Goal: Information Seeking & Learning: Find specific fact

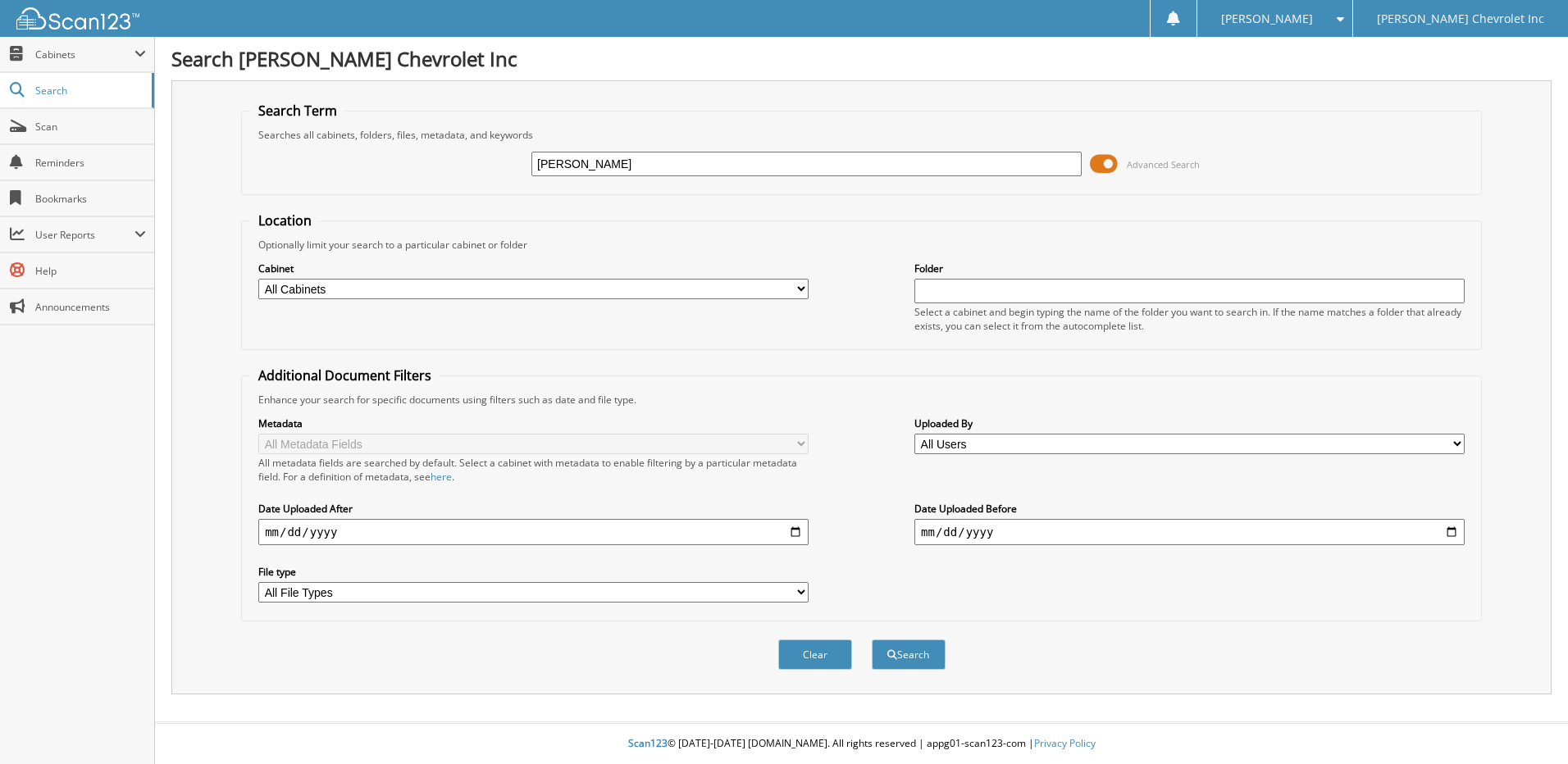
type input "cameron, josh"
click at [871, 640] on button "Search" at bounding box center [908, 654] width 74 height 30
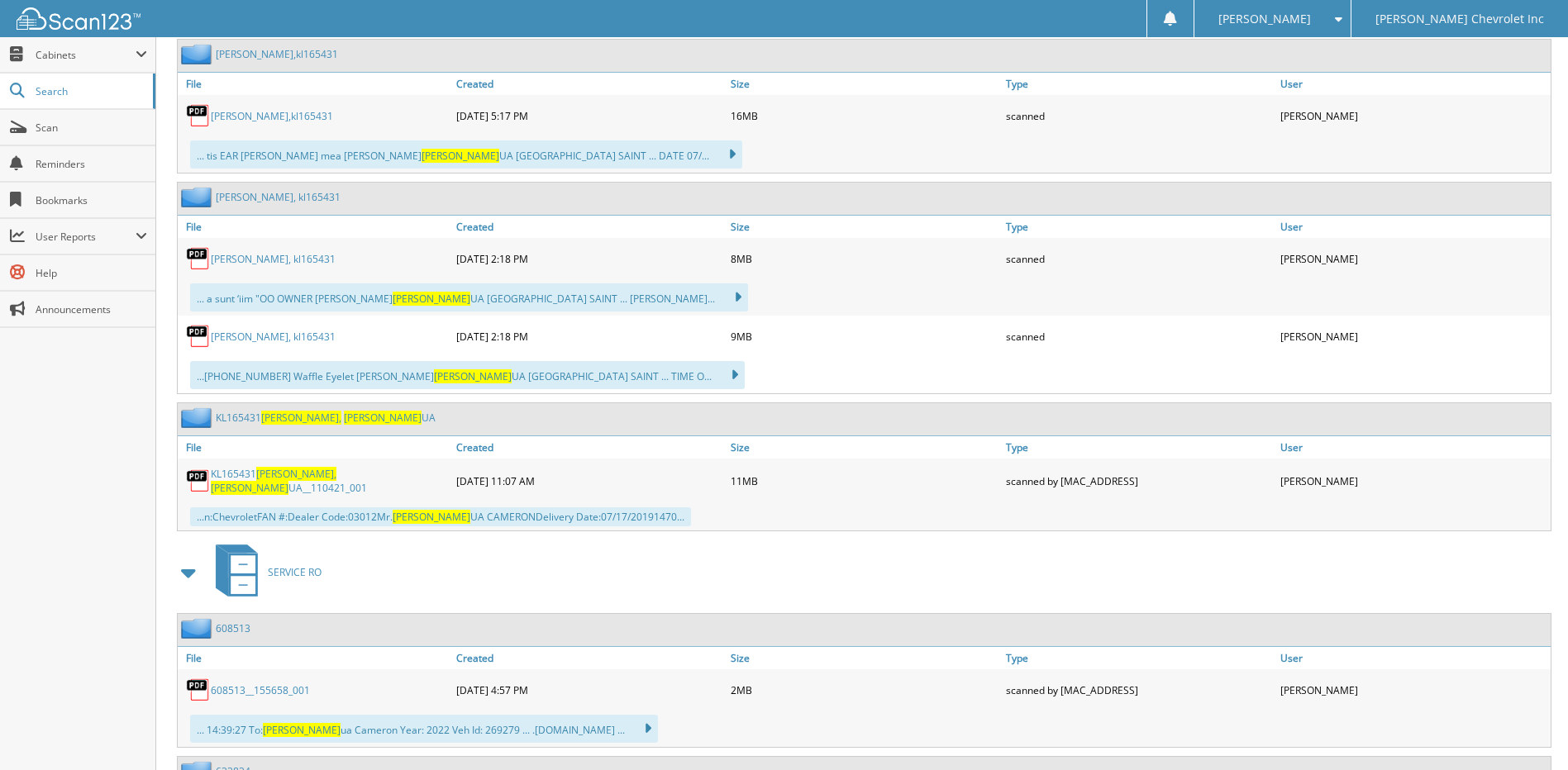
scroll to position [991, 0]
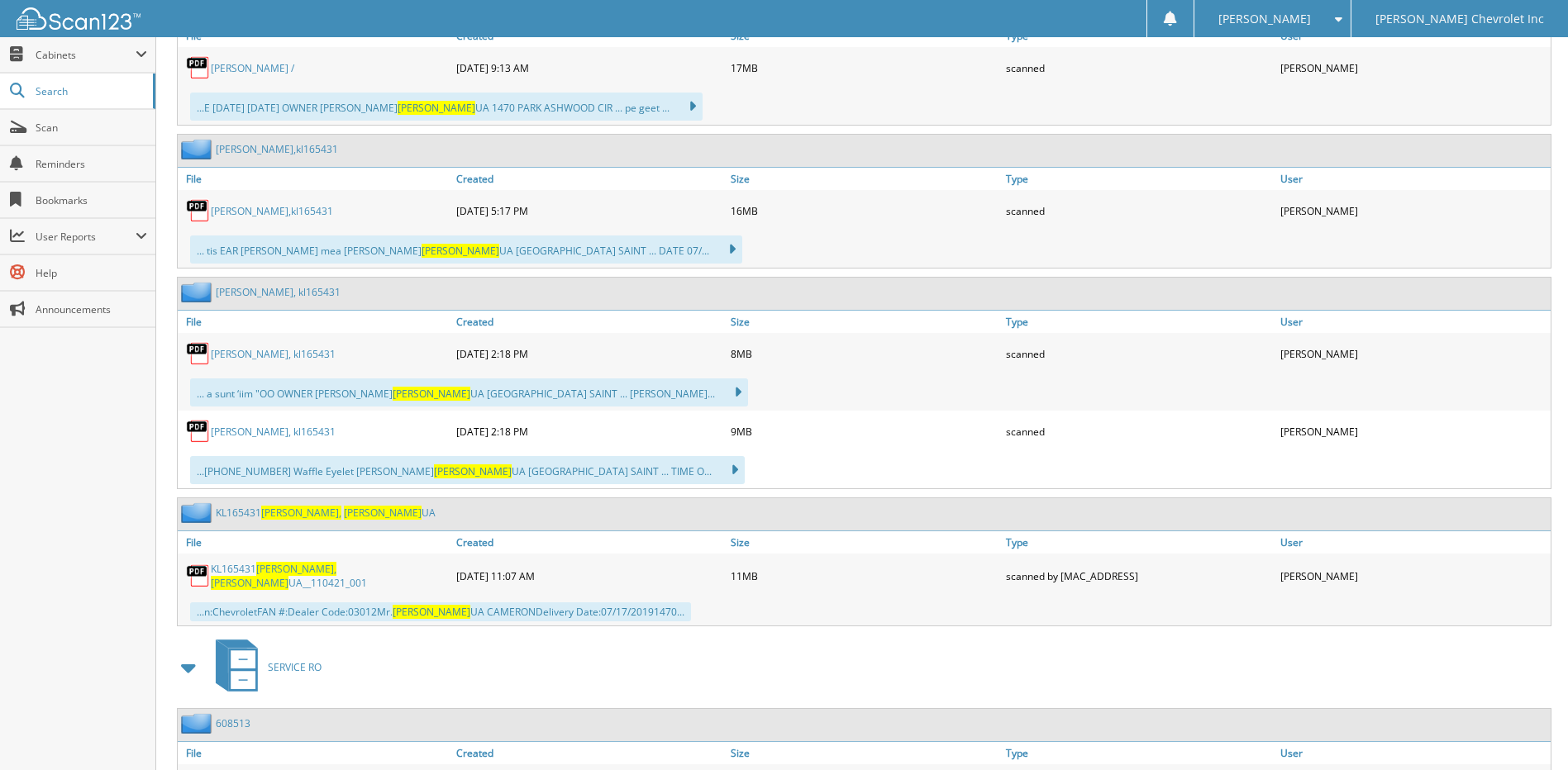
click at [50, 496] on div "Close Cabinets My Company Email Addresses Search Scan" at bounding box center [77, 403] width 156 height 733
click at [98, 562] on div "Close Cabinets My Company Email Addresses Search Scan" at bounding box center [77, 403] width 156 height 733
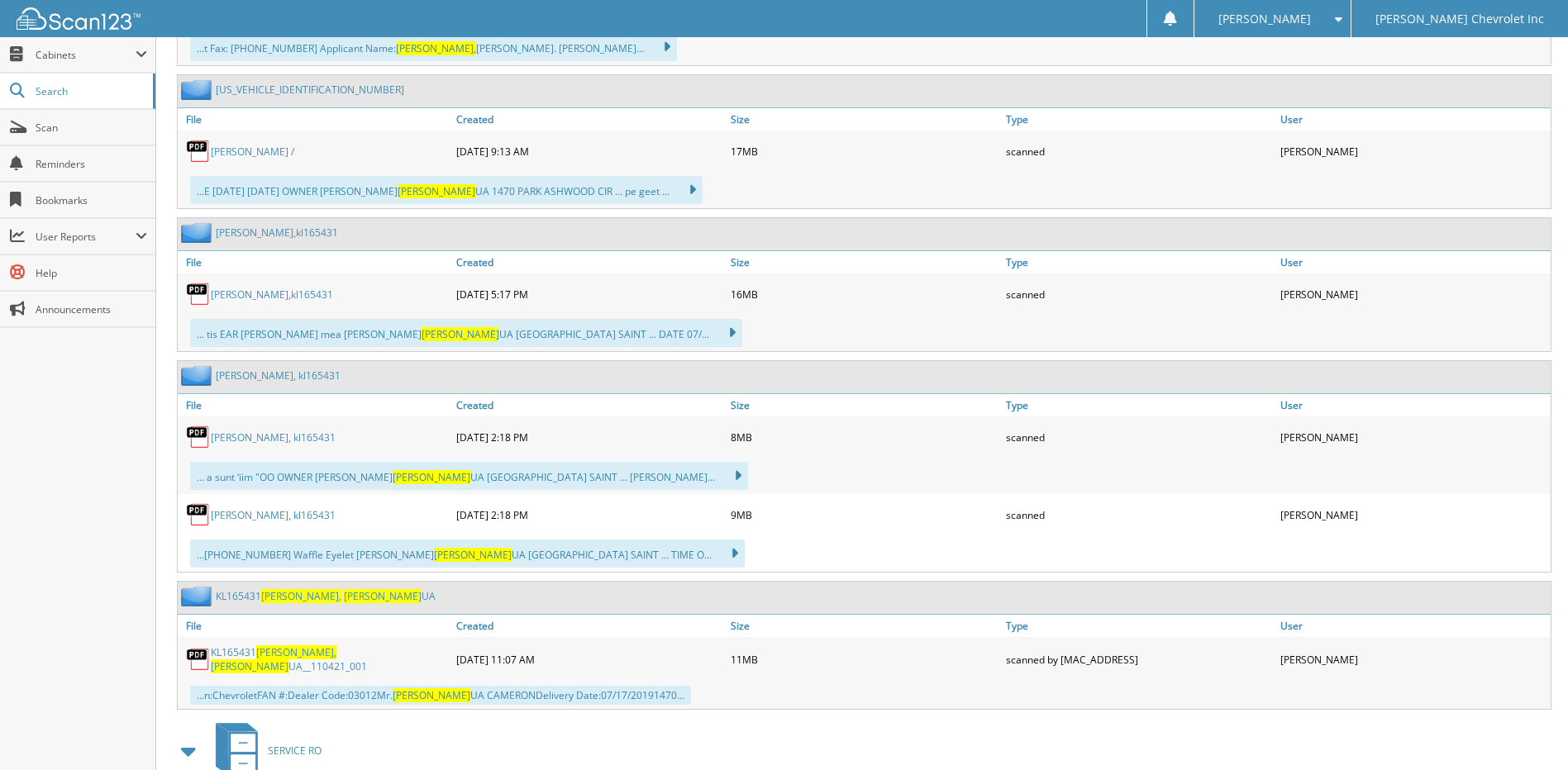
scroll to position [826, 0]
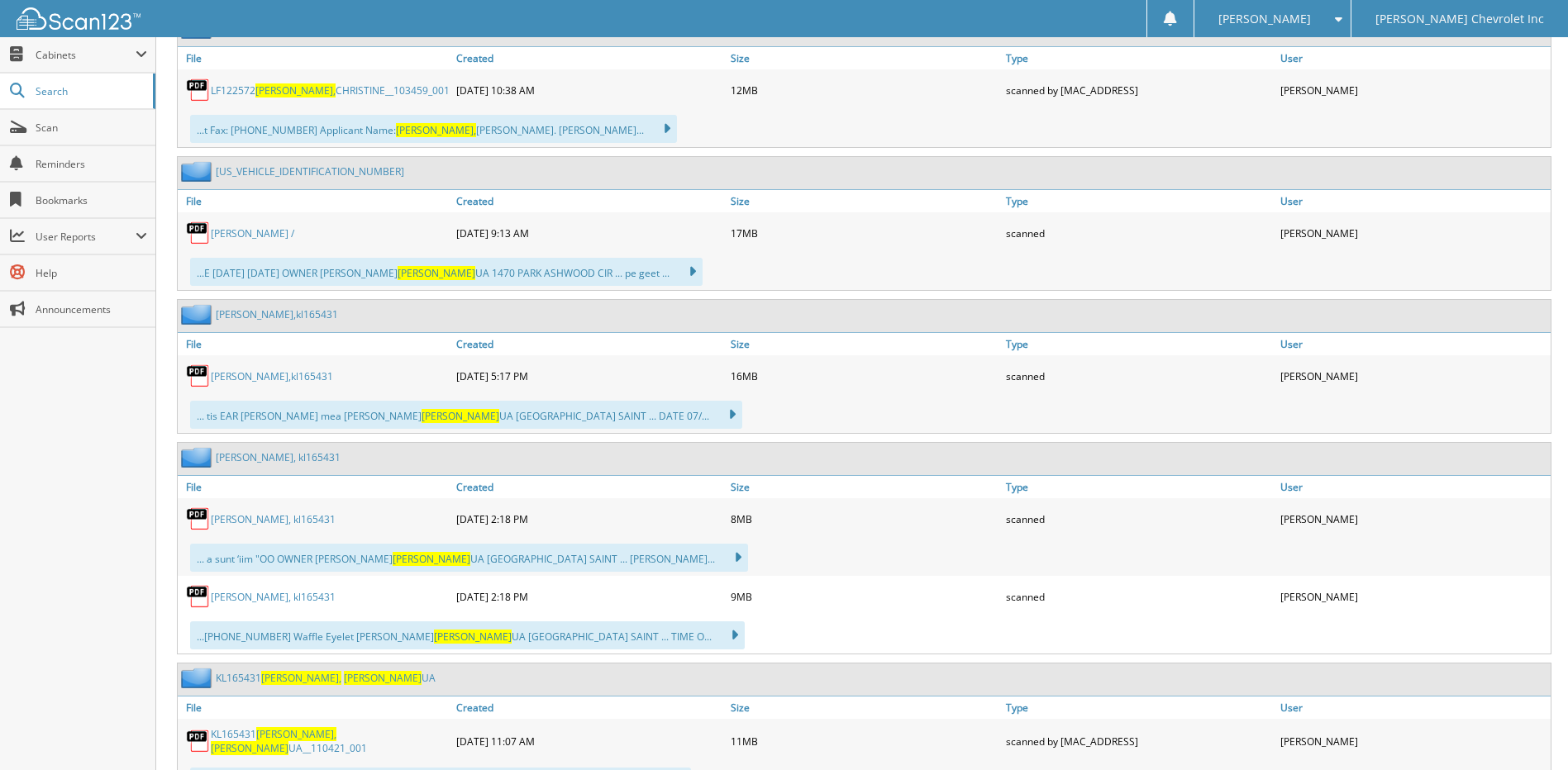
click at [77, 676] on div "Close Cabinets My Company Email Addresses Search Scan" at bounding box center [77, 403] width 156 height 733
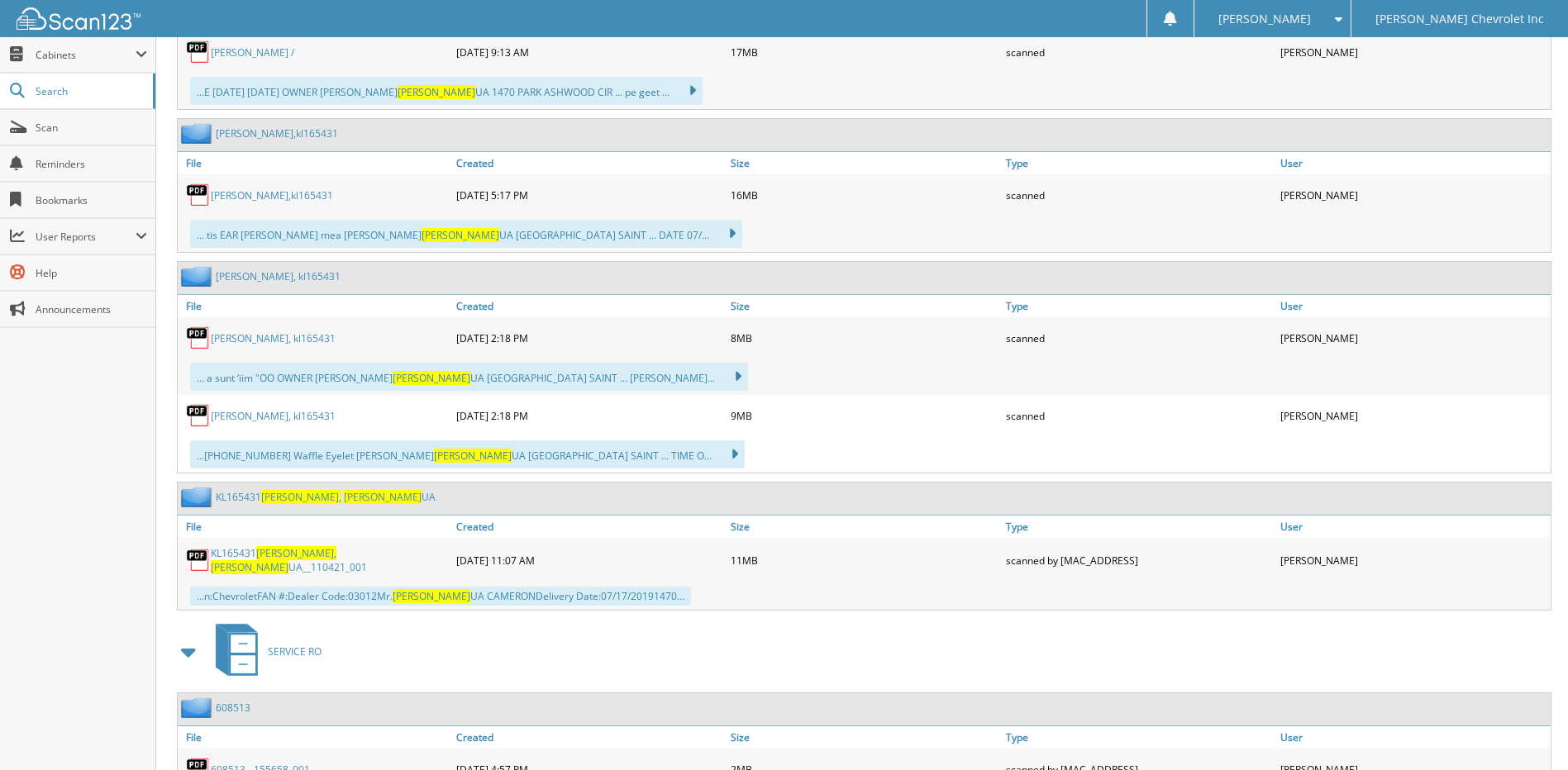
scroll to position [1074, 0]
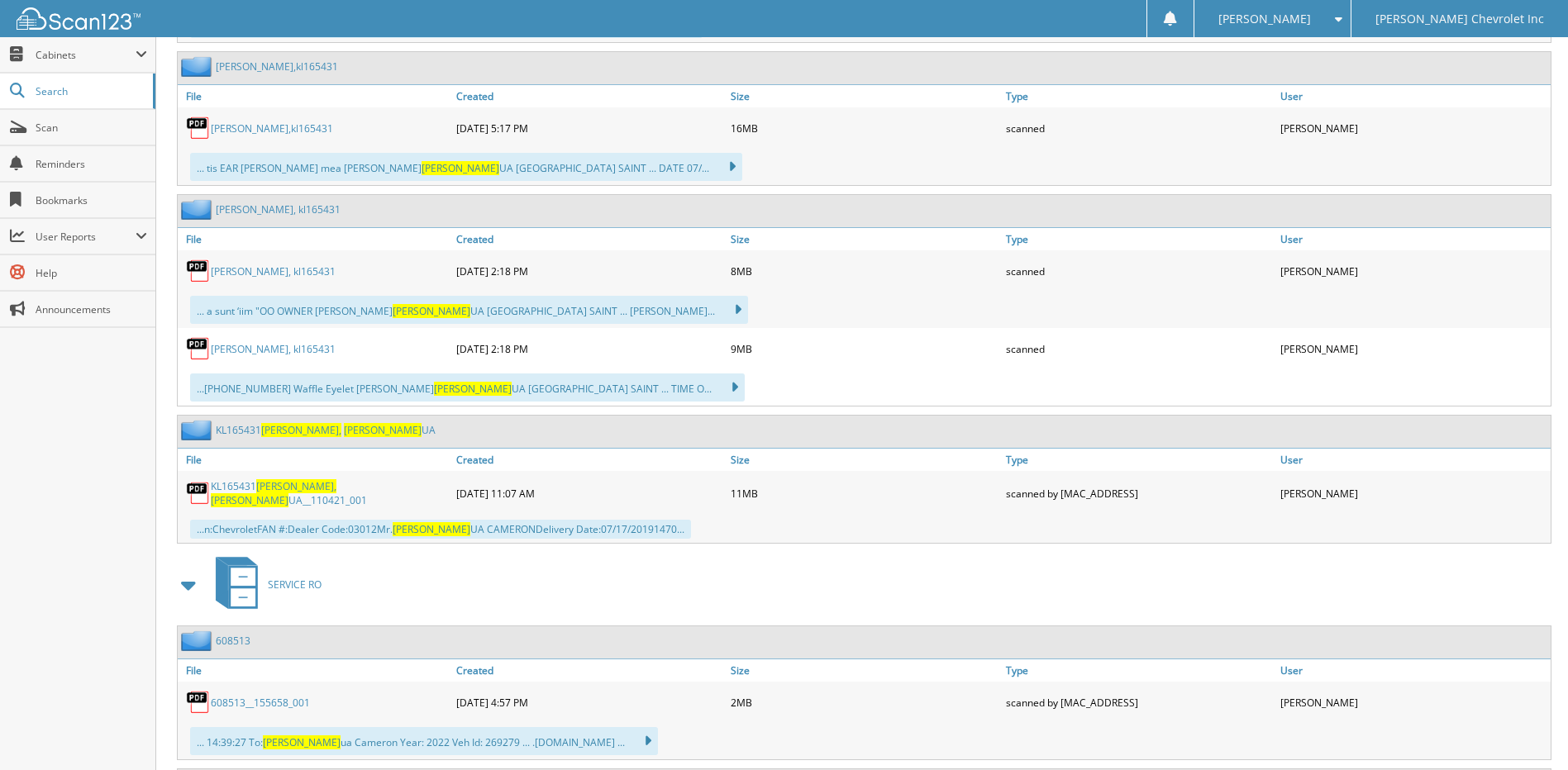
click at [232, 491] on link "KL165431 [PERSON_NAME] UA__110421_001" at bounding box center [328, 493] width 237 height 28
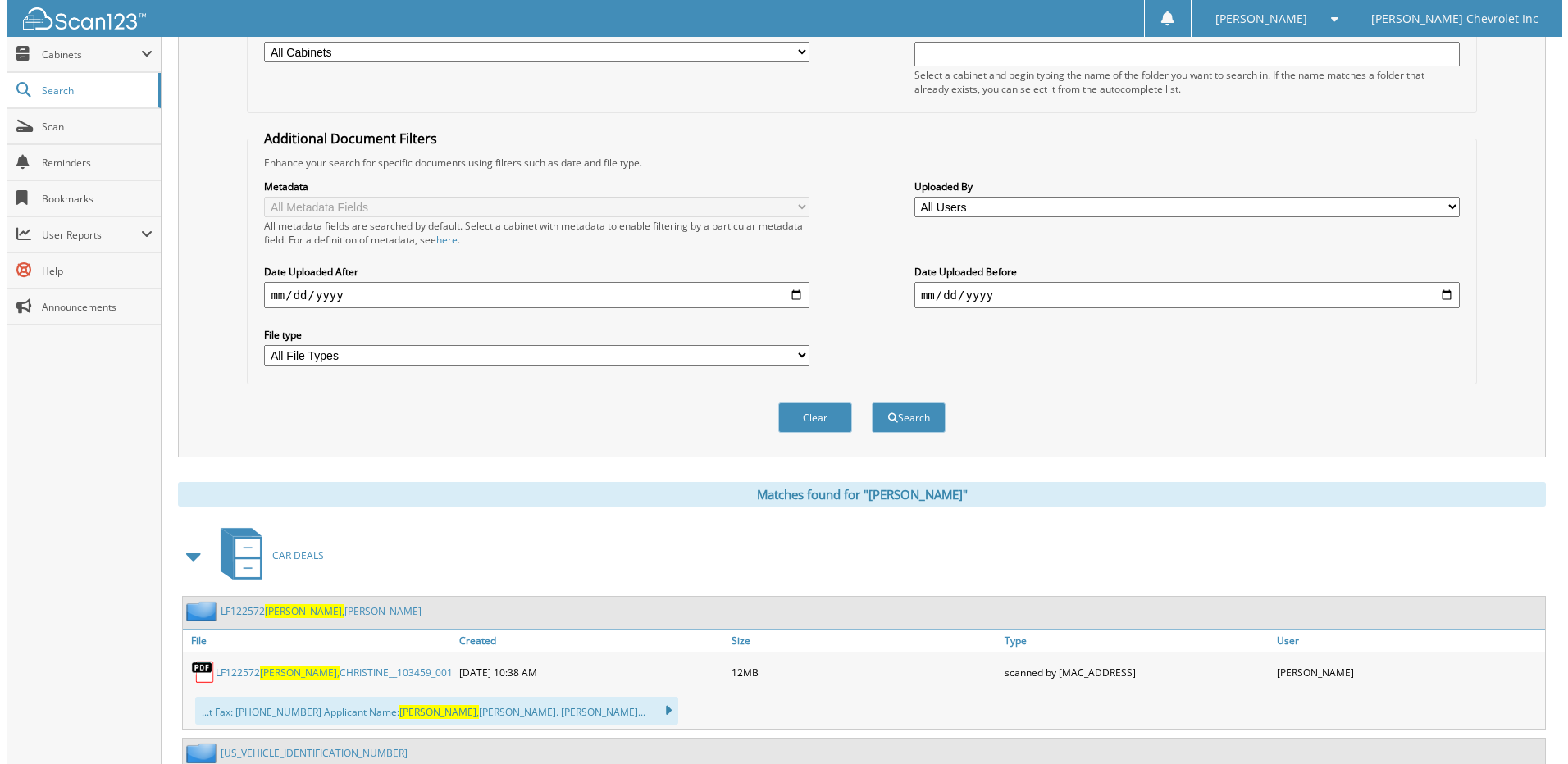
scroll to position [0, 0]
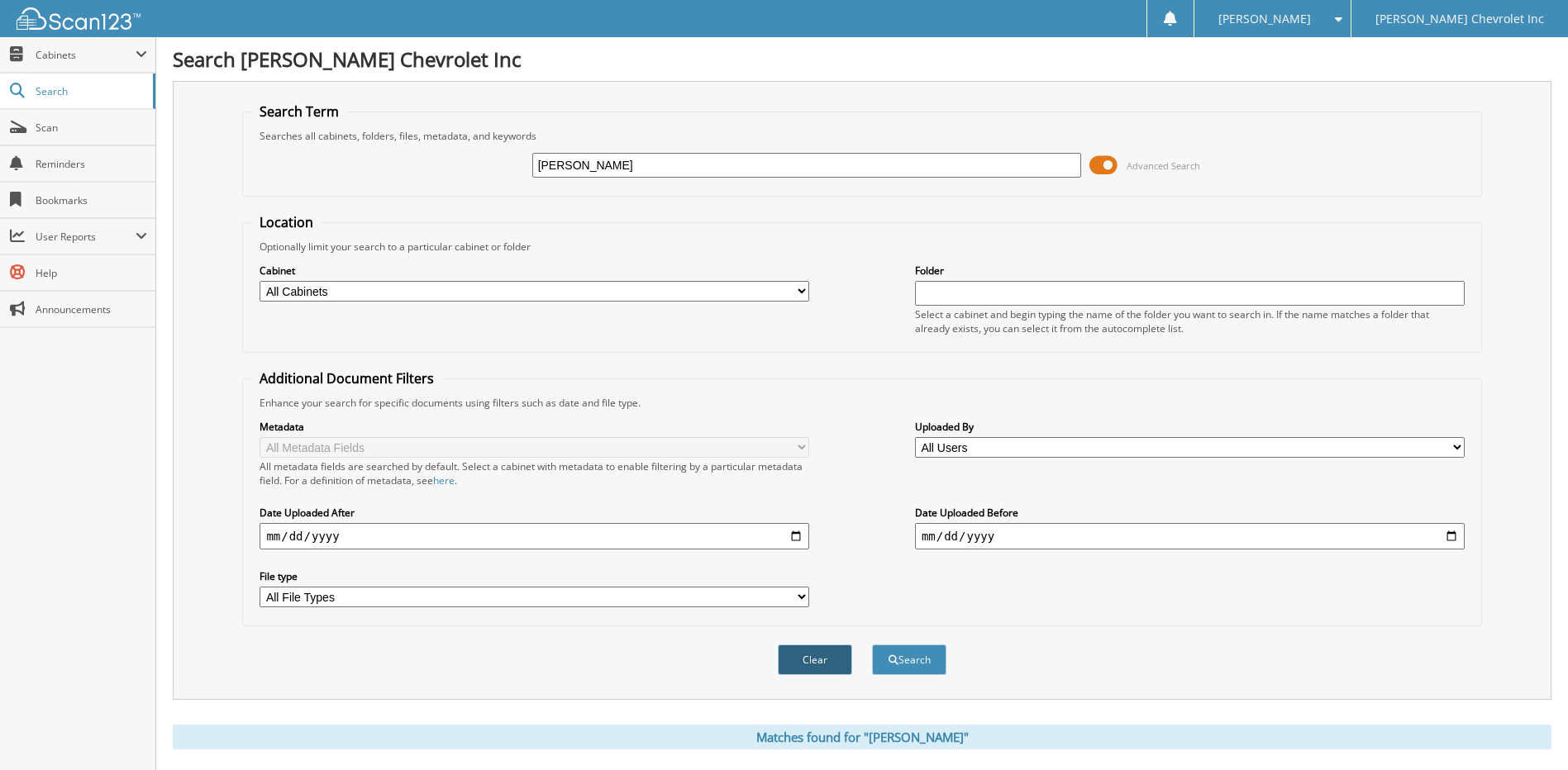
click at [813, 657] on button "Clear" at bounding box center [814, 659] width 75 height 30
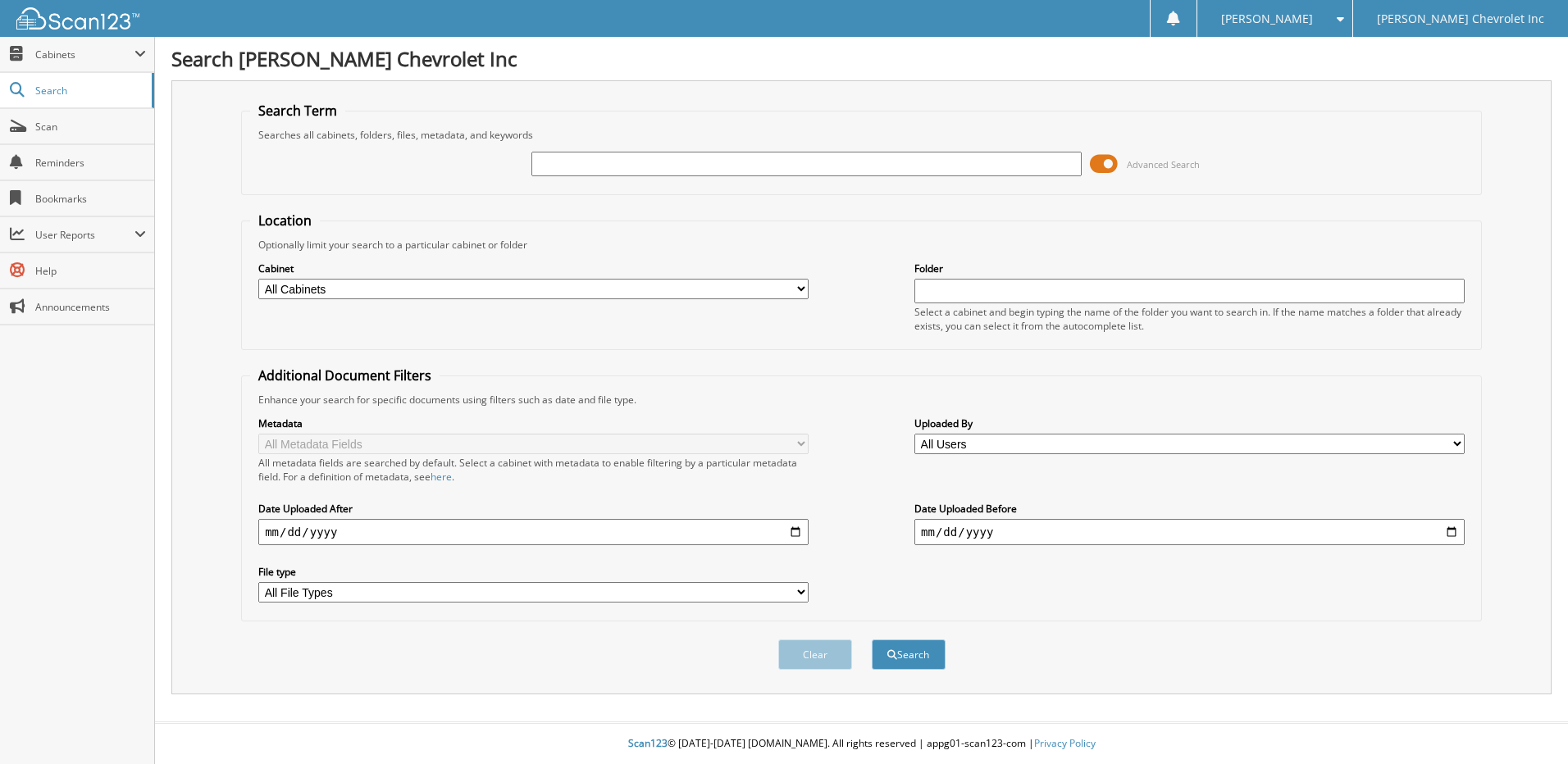
drag, startPoint x: 660, startPoint y: 158, endPoint x: 668, endPoint y: 144, distance: 16.1
click at [660, 156] on input "text" at bounding box center [806, 164] width 550 height 25
type input "ns242511"
click at [871, 640] on button "Search" at bounding box center [908, 654] width 74 height 30
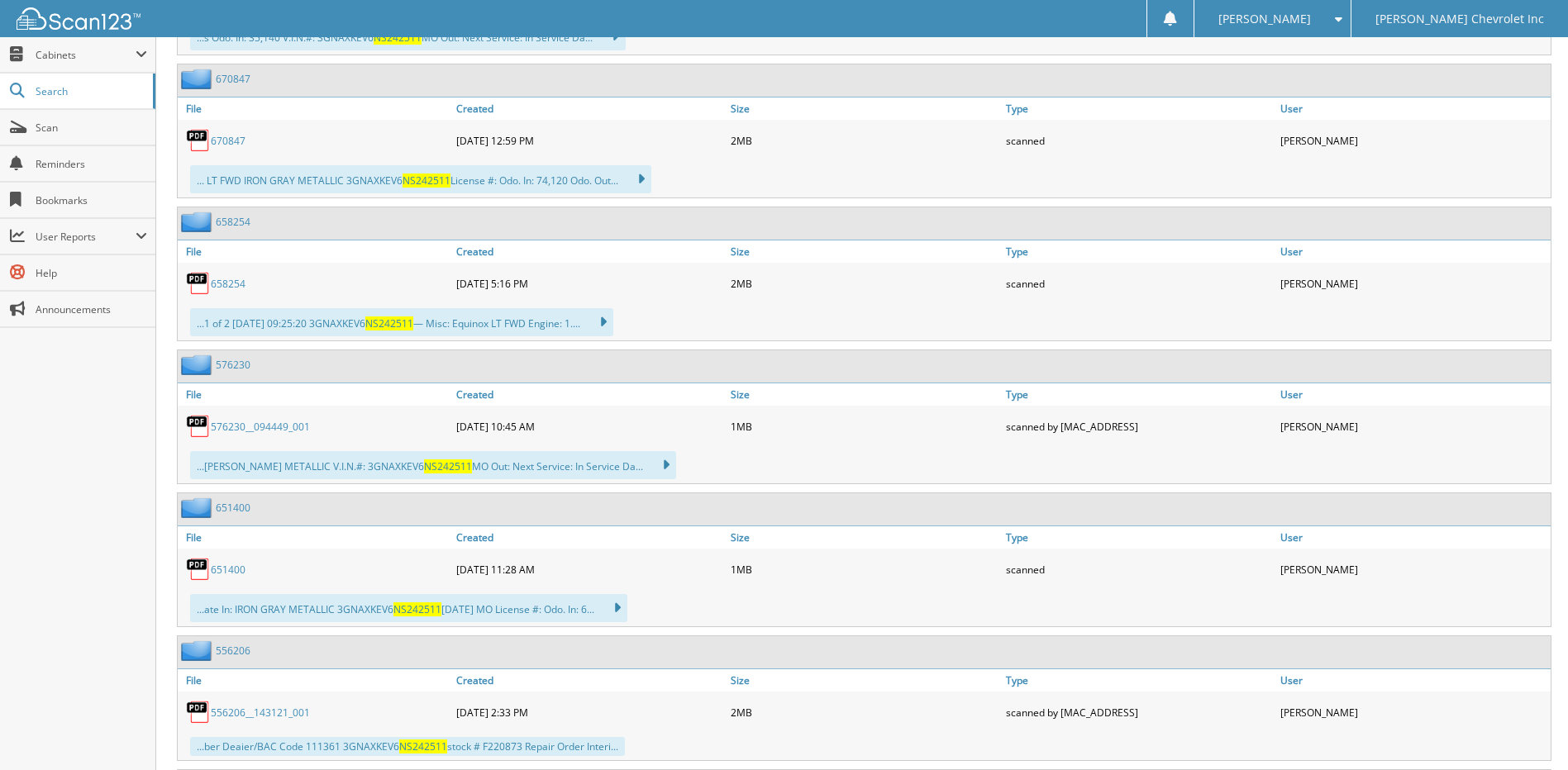
scroll to position [1901, 0]
